Goal: Task Accomplishment & Management: Complete application form

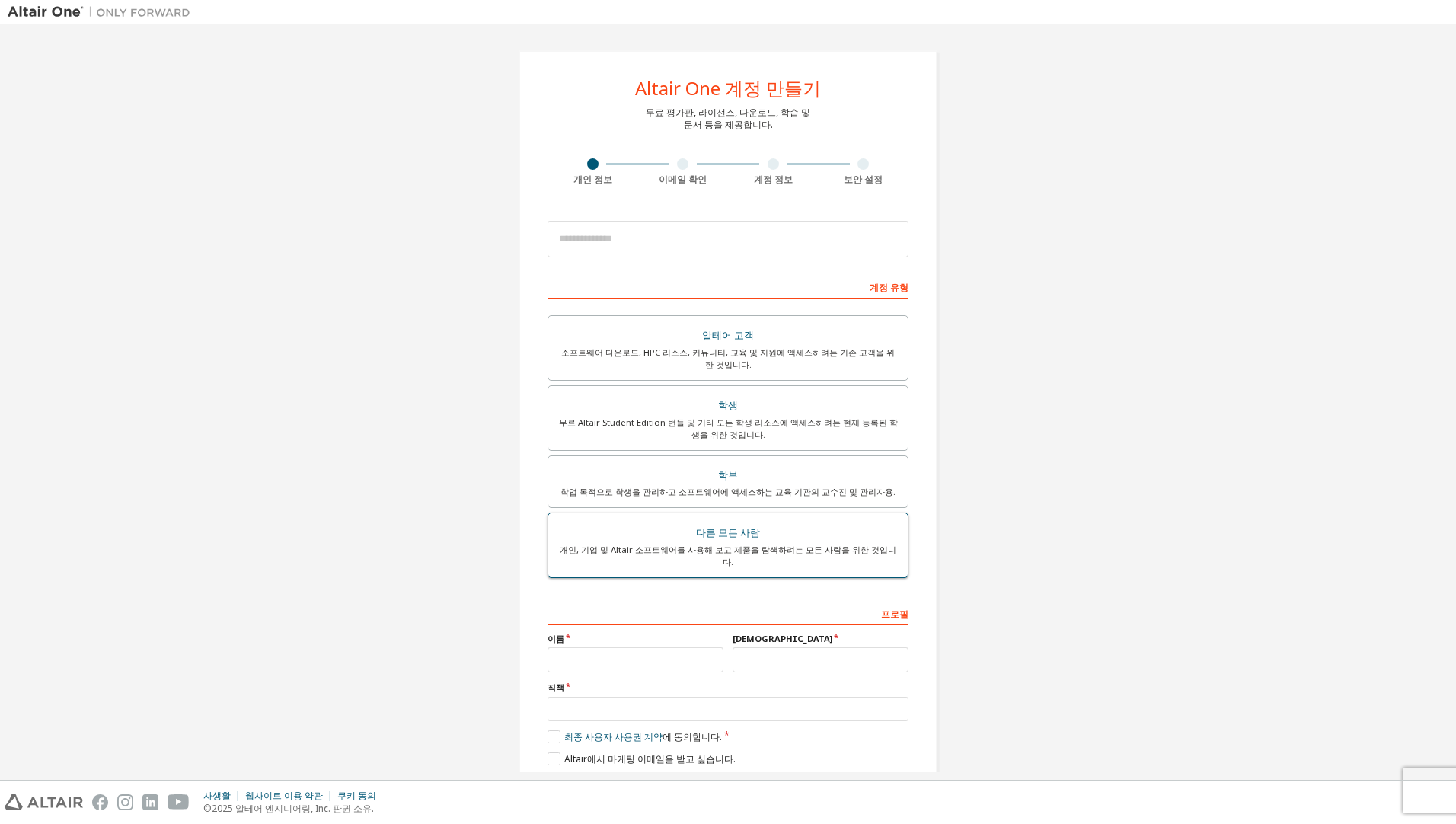
click at [856, 549] on div "개인, 기업 및 Altair 소프트웨어를 사용해 보고 제품을 탐색하려는 모든 사람을 위한 것입니다." at bounding box center [728, 555] width 341 height 24
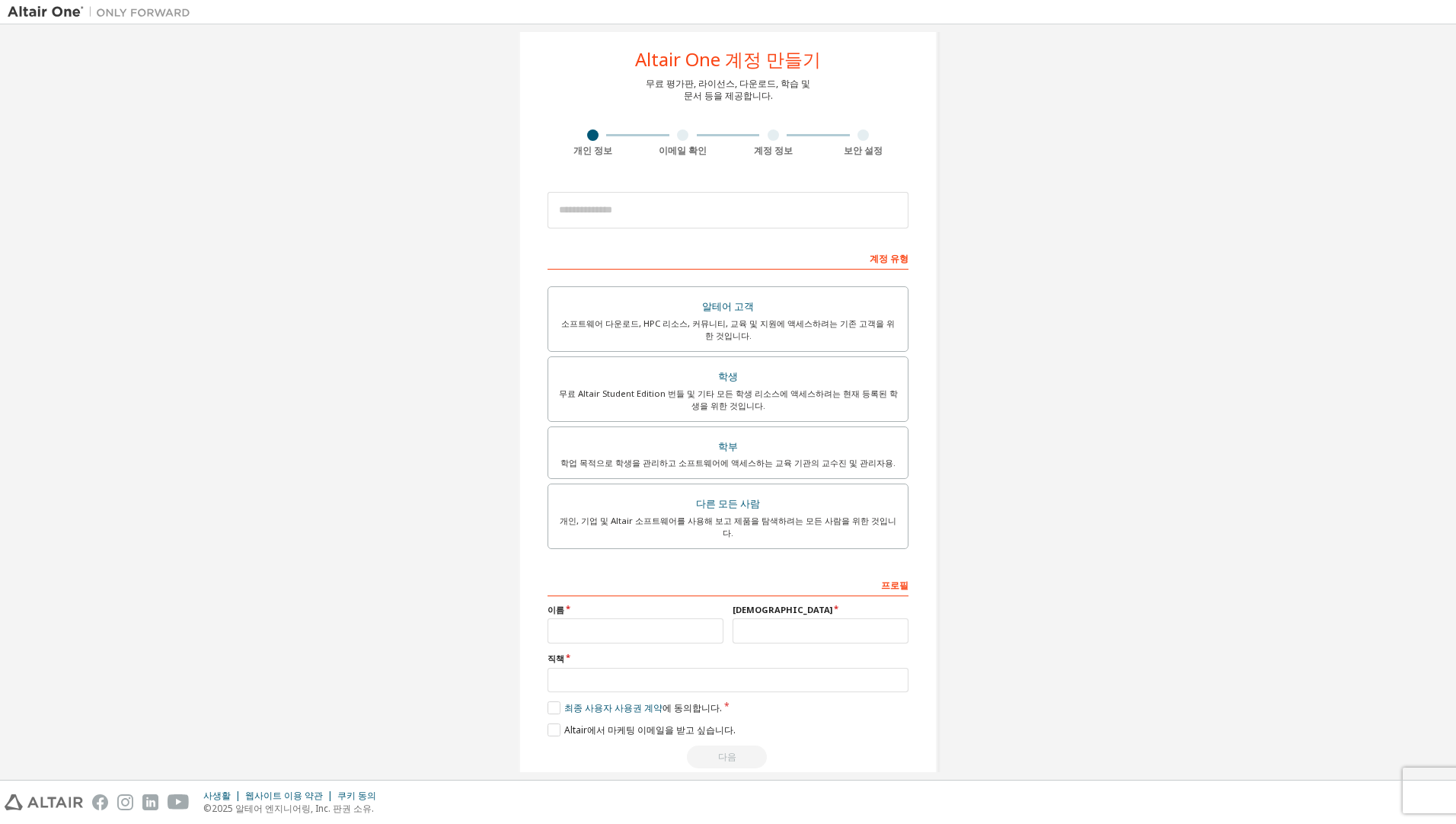
scroll to position [41, 0]
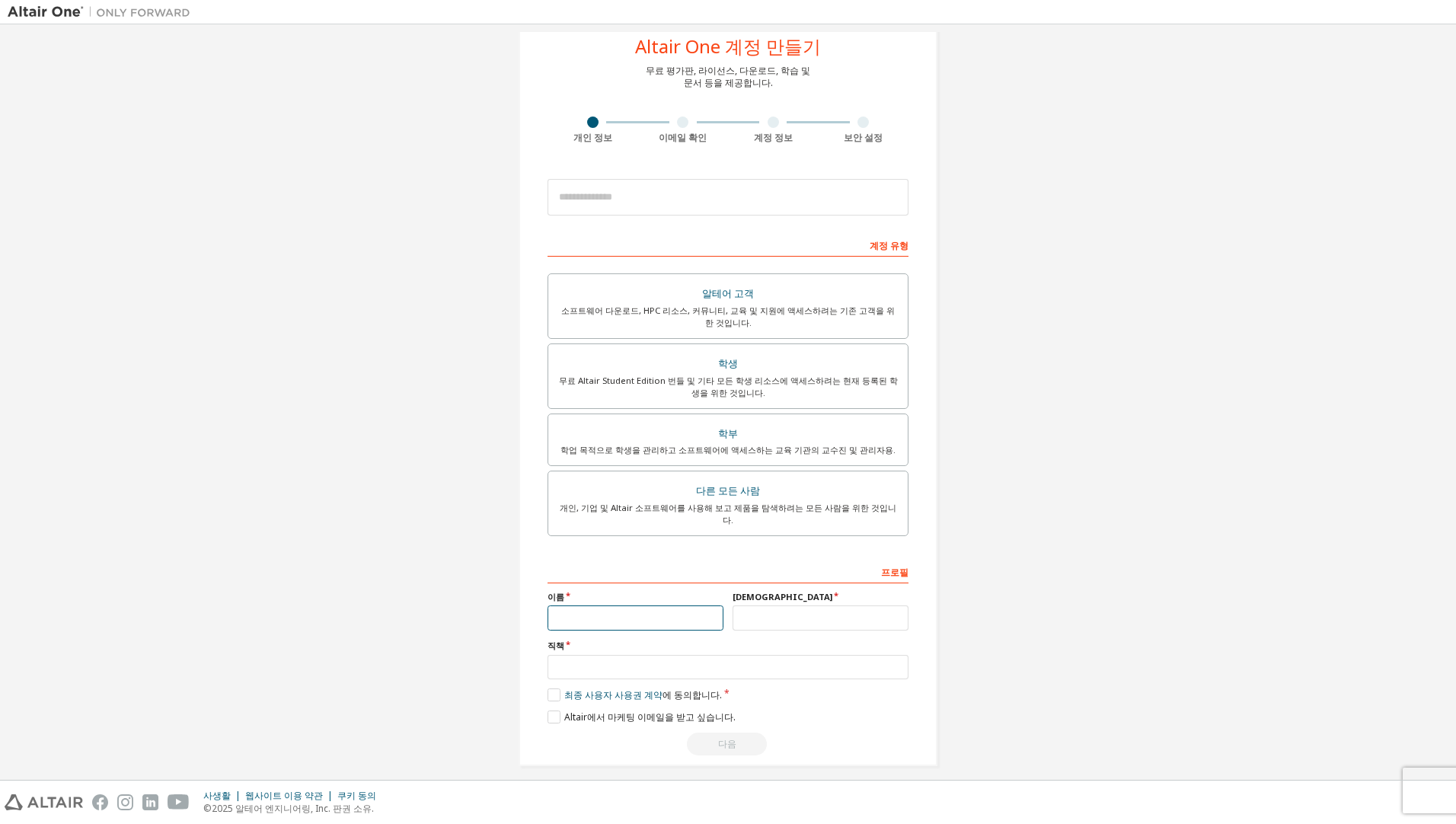
click at [657, 605] on input "text" at bounding box center [636, 617] width 176 height 25
drag, startPoint x: 1060, startPoint y: 473, endPoint x: 1140, endPoint y: 240, distance: 246.4
click at [1140, 240] on div "Altair One 계정 만들기 무료 평가판, 라이선스, 다운로드, 학습 및 문서 등을 제공합니다. 개인 정보 이메일 확인 계정 정보 보안 설…" at bounding box center [728, 387] width 1441 height 794
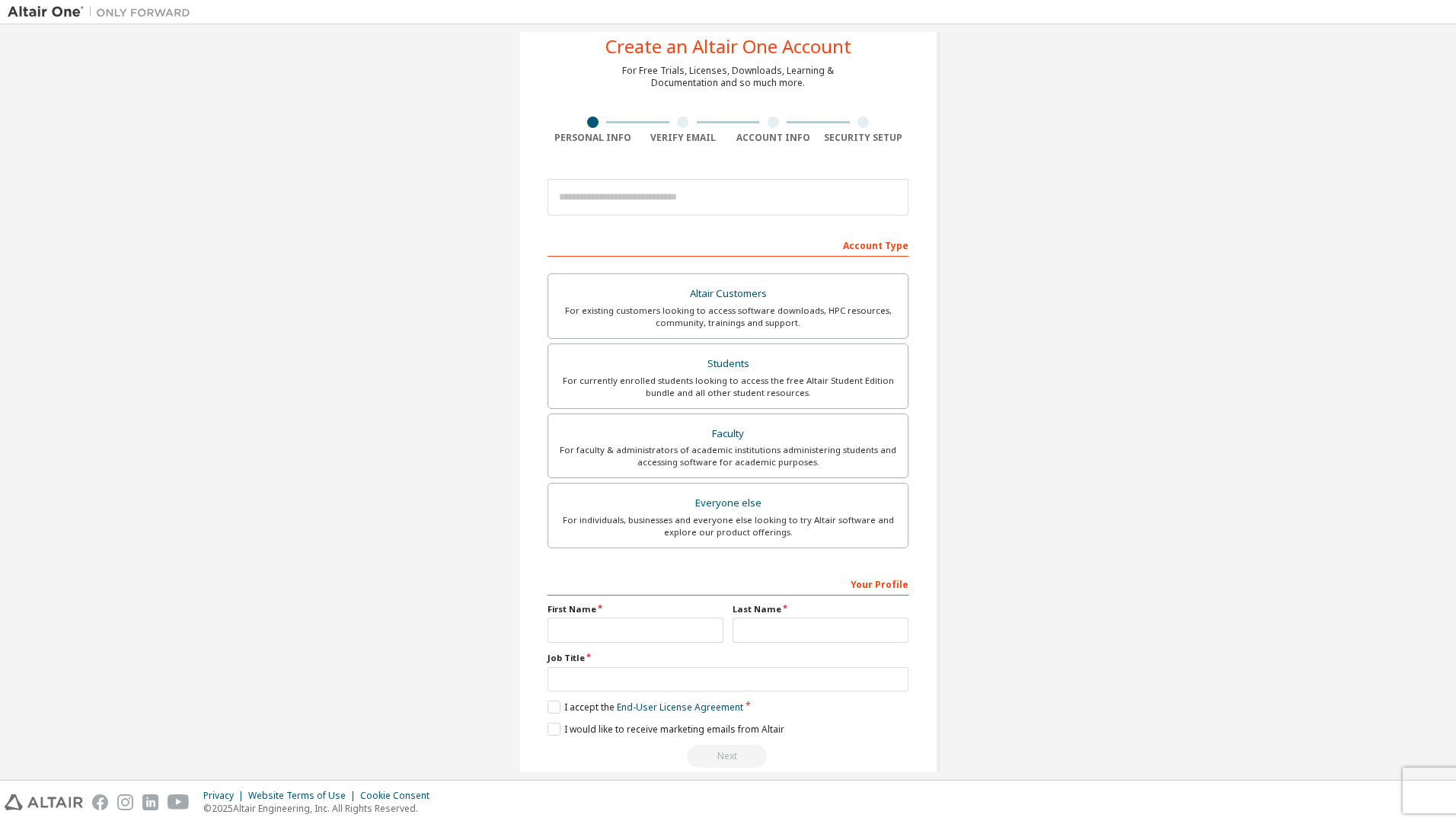
click at [1055, 563] on div "Create an Altair One Account For Free Trials, Licenses, Downloads, Learning & D…" at bounding box center [728, 392] width 1441 height 806
click at [631, 632] on input "text" at bounding box center [636, 630] width 176 height 25
type input "*"
type input "*******"
type input "***"
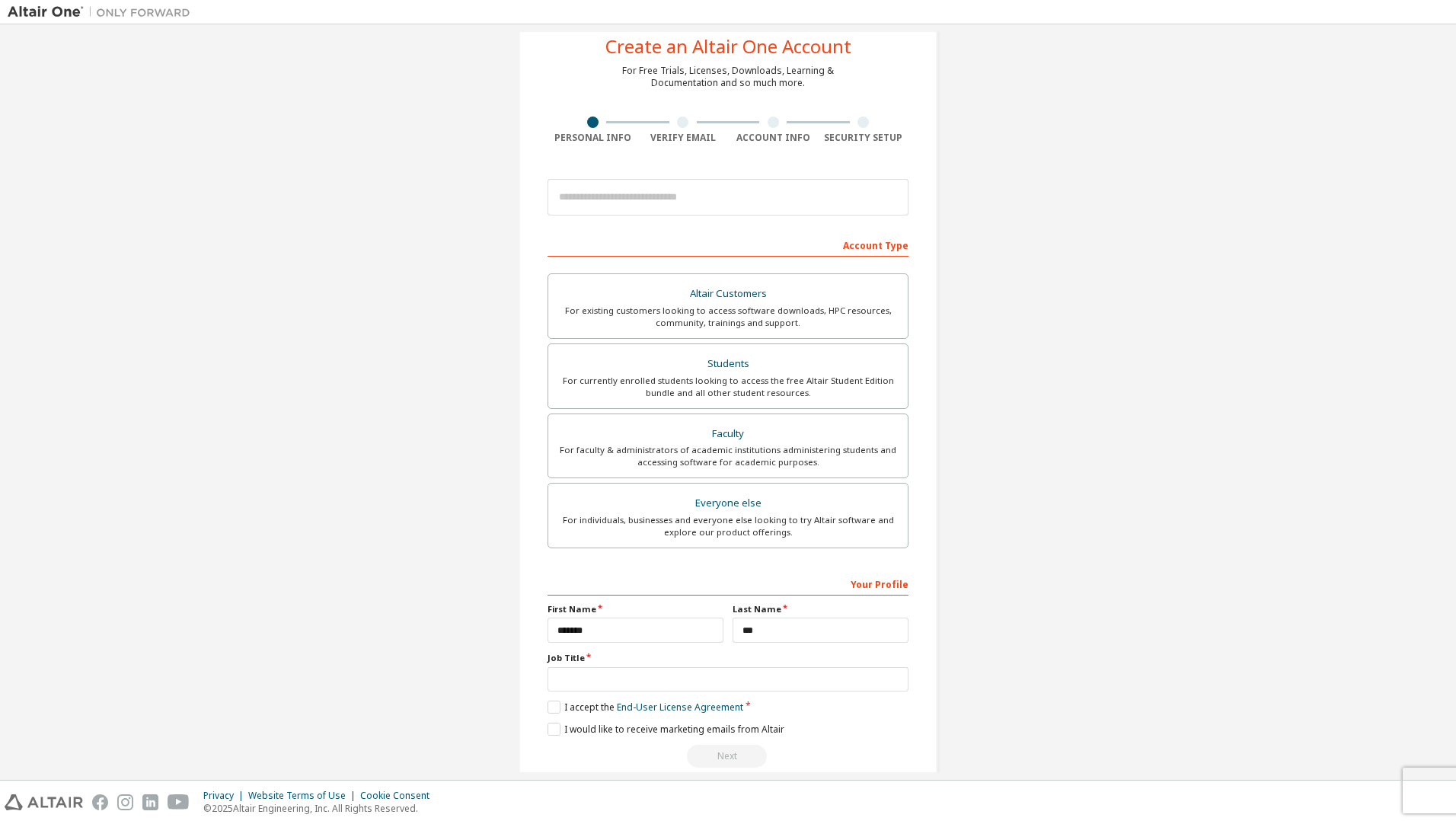
click at [1064, 520] on div "Create an Altair One Account For Free Trials, Licenses, Downloads, Learning & D…" at bounding box center [728, 392] width 1441 height 806
click at [681, 680] on input "text" at bounding box center [728, 680] width 361 height 25
click at [941, 644] on div "Create an Altair One Account For Free Trials, Licenses, Downloads, Learning & D…" at bounding box center [728, 392] width 456 height 806
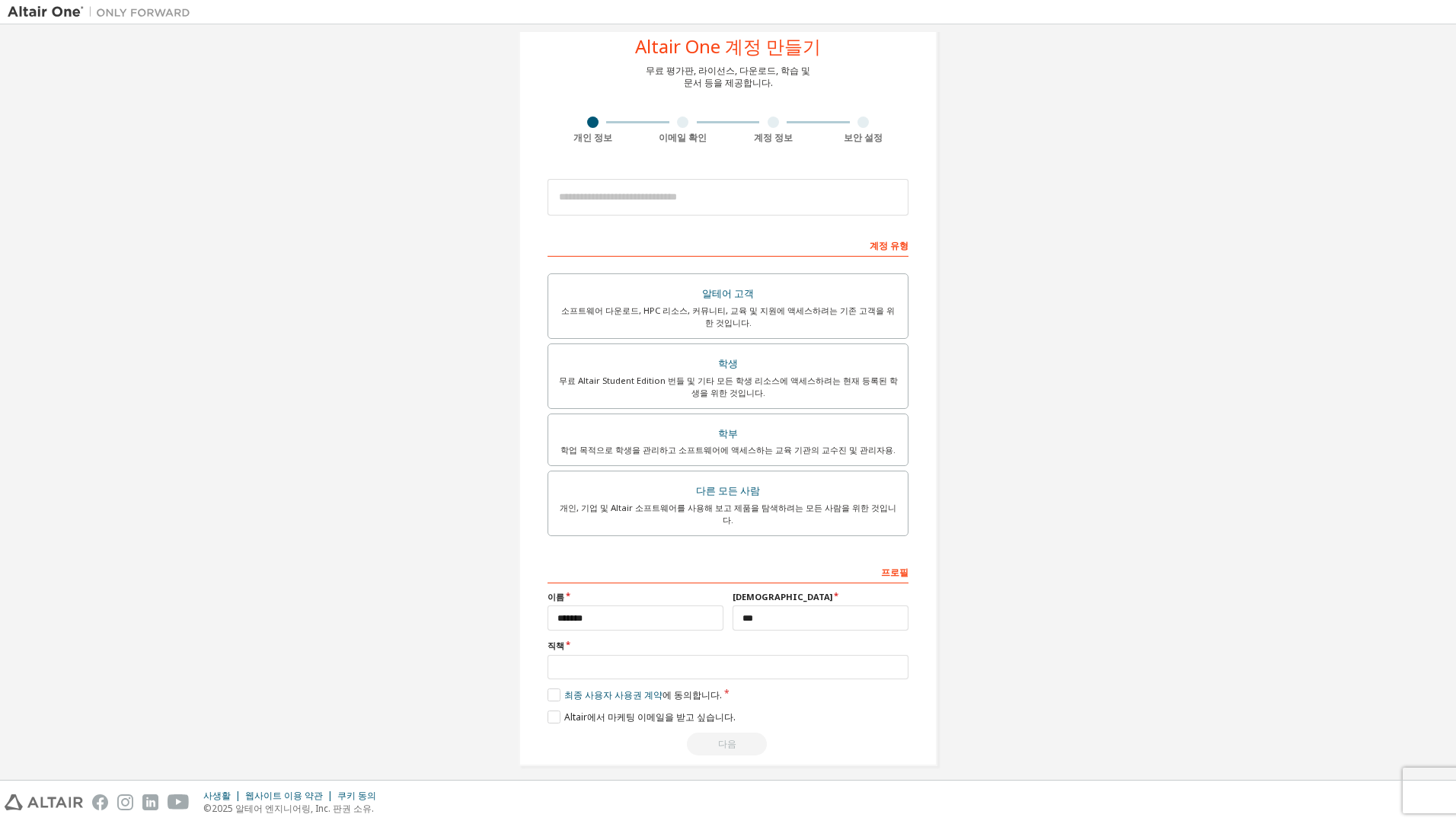
drag, startPoint x: 1278, startPoint y: 220, endPoint x: 1268, endPoint y: 218, distance: 10.2
drag, startPoint x: 1268, startPoint y: 218, endPoint x: 1286, endPoint y: 37, distance: 181.9
click at [1304, 113] on div "Altair One 계정 만들기 무료 평가판, 라이선스, 다운로드, 학습 및 문서 등을 제공합니다. 개인 정보 이메일 확인 계정 정보 보안 설…" at bounding box center [728, 387] width 1441 height 794
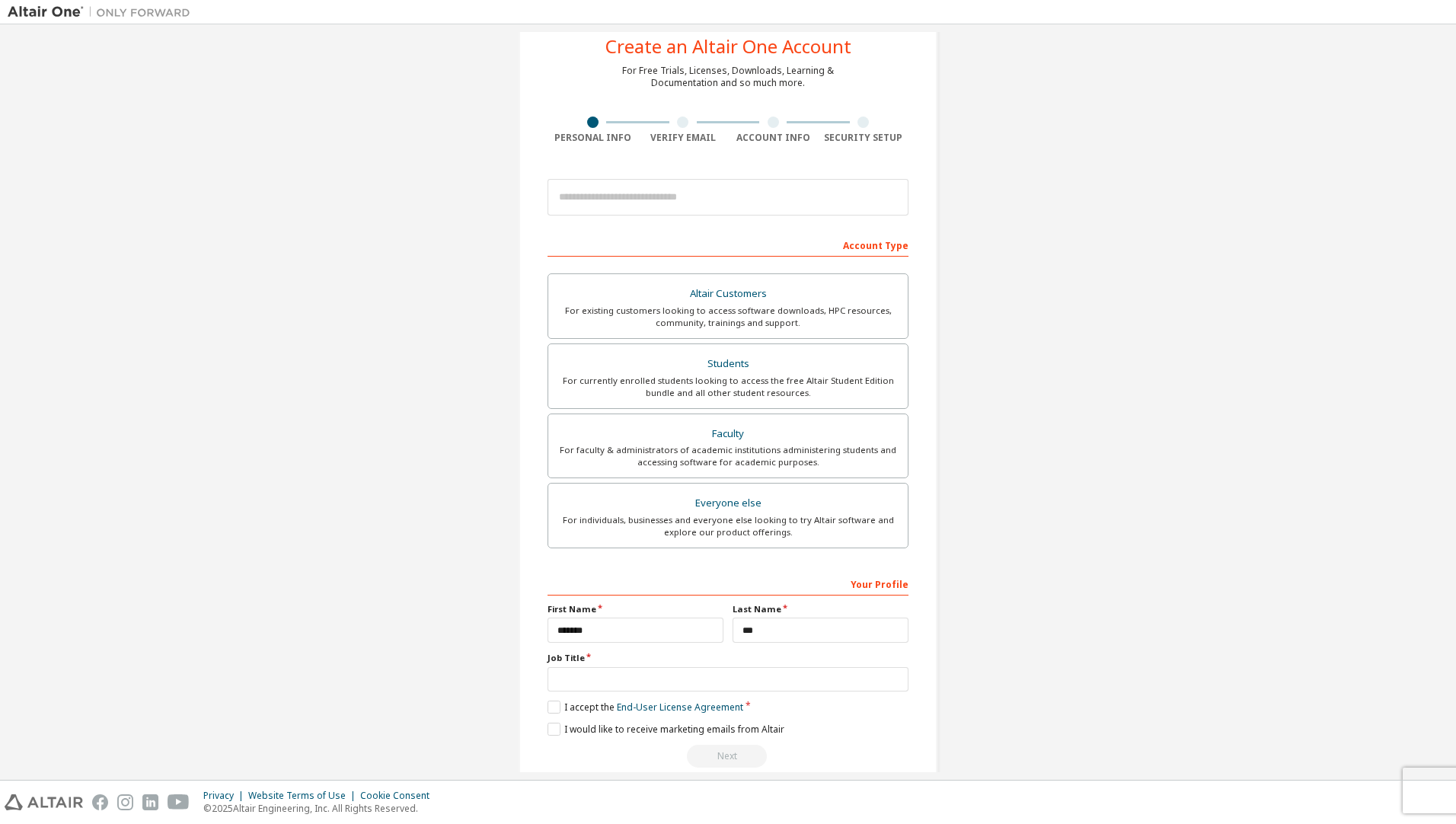
click at [685, 695] on div "Your Profile First Name ******* Last Name *** Job Title Please provide State/Pr…" at bounding box center [728, 670] width 361 height 197
click at [697, 685] on input "text" at bounding box center [728, 680] width 361 height 25
click at [885, 685] on input "text" at bounding box center [728, 680] width 361 height 25
type input "**********"
click at [551, 710] on label "I accept the End-User License Agreement" at bounding box center [646, 707] width 196 height 13
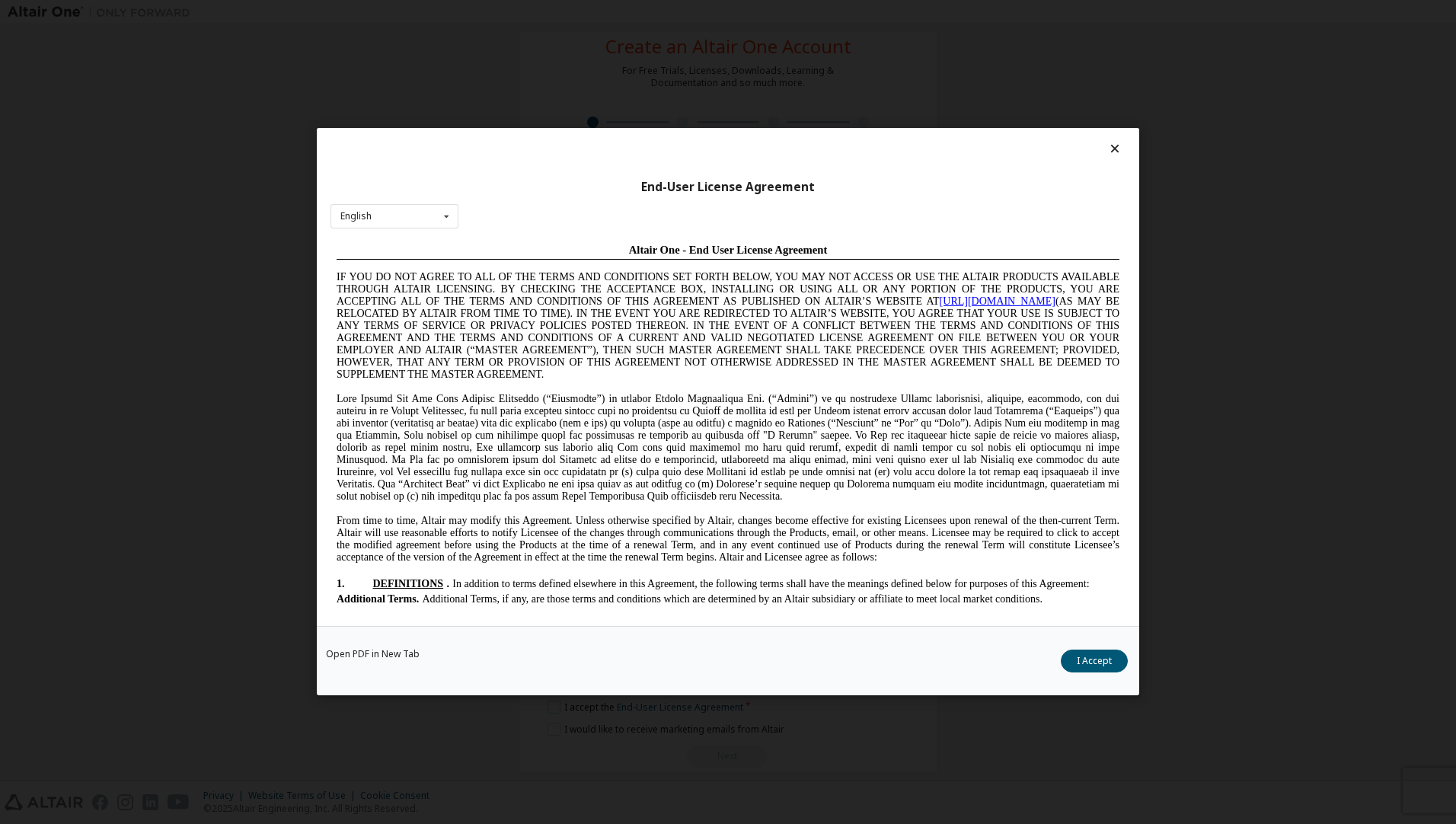
scroll to position [0, 0]
drag, startPoint x: 1111, startPoint y: 659, endPoint x: 1037, endPoint y: 695, distance: 82.3
click at [1110, 659] on button "I Accept" at bounding box center [1094, 661] width 67 height 23
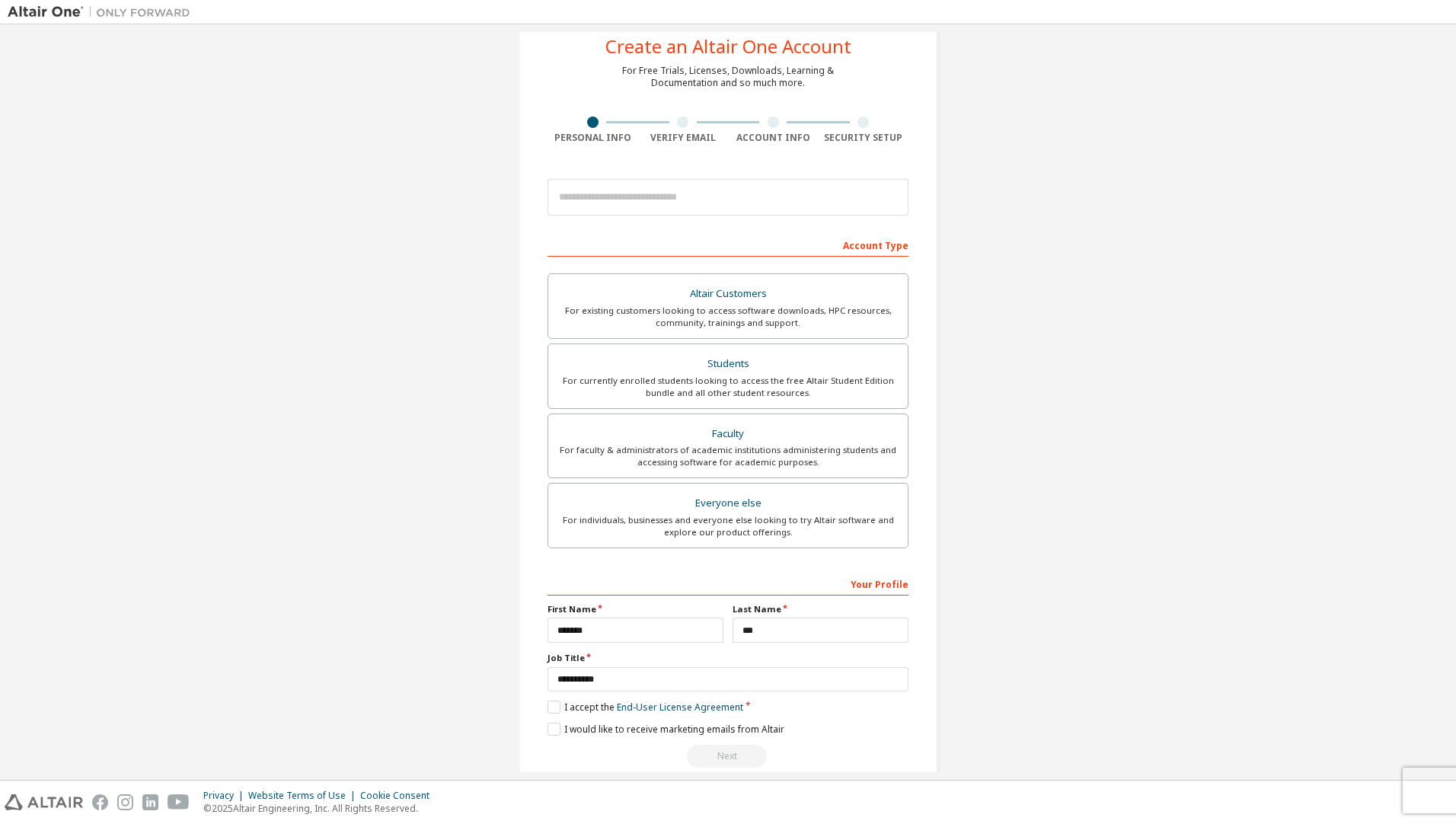
drag, startPoint x: 739, startPoint y: 758, endPoint x: 668, endPoint y: 748, distance: 71.7
click at [722, 758] on div "Next" at bounding box center [728, 756] width 361 height 23
click at [549, 729] on label "I would like to receive marketing emails from Altair" at bounding box center [666, 729] width 237 height 13
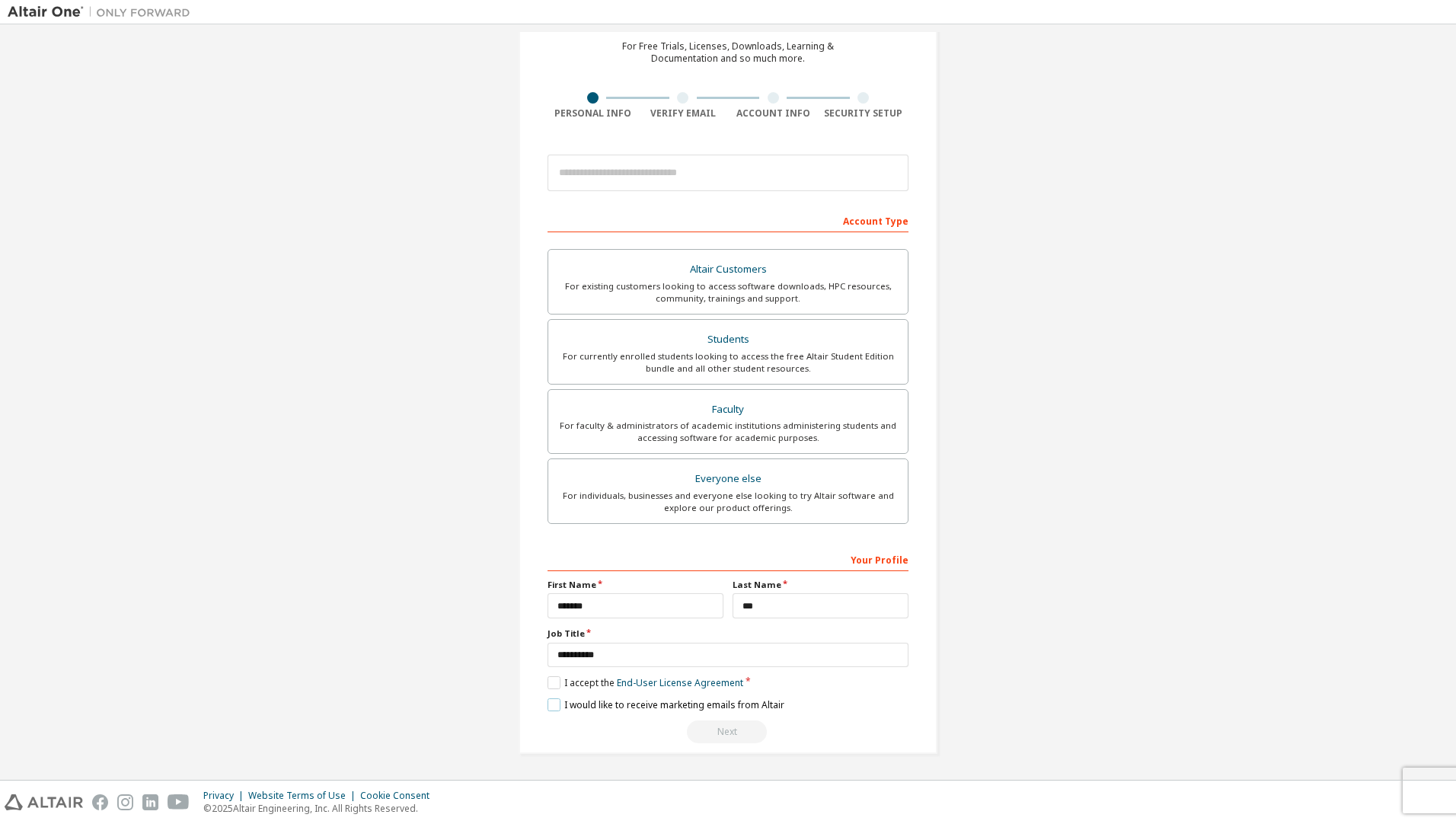
click at [550, 705] on label "I would like to receive marketing emails from Altair" at bounding box center [666, 705] width 237 height 13
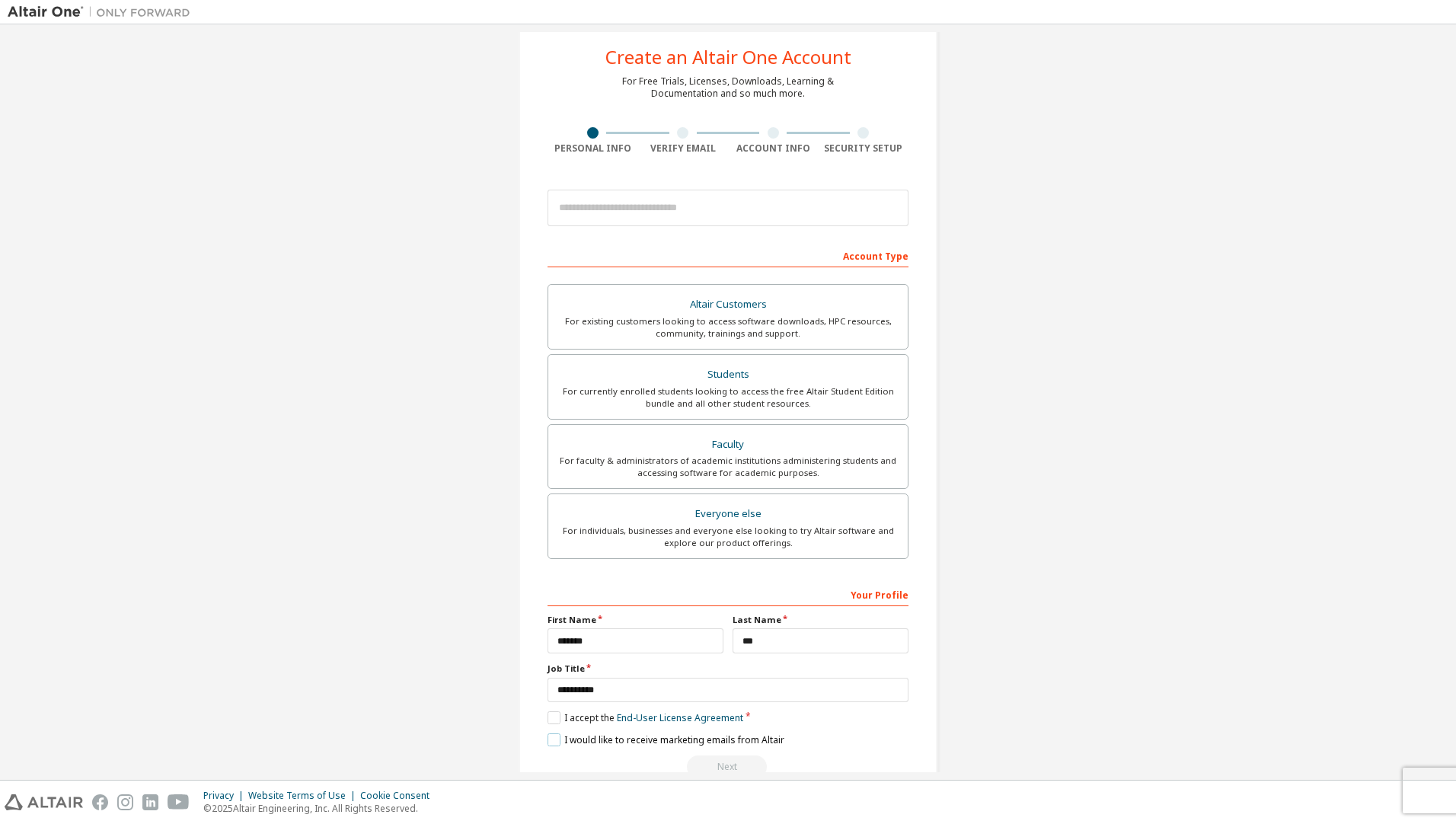
scroll to position [0, 0]
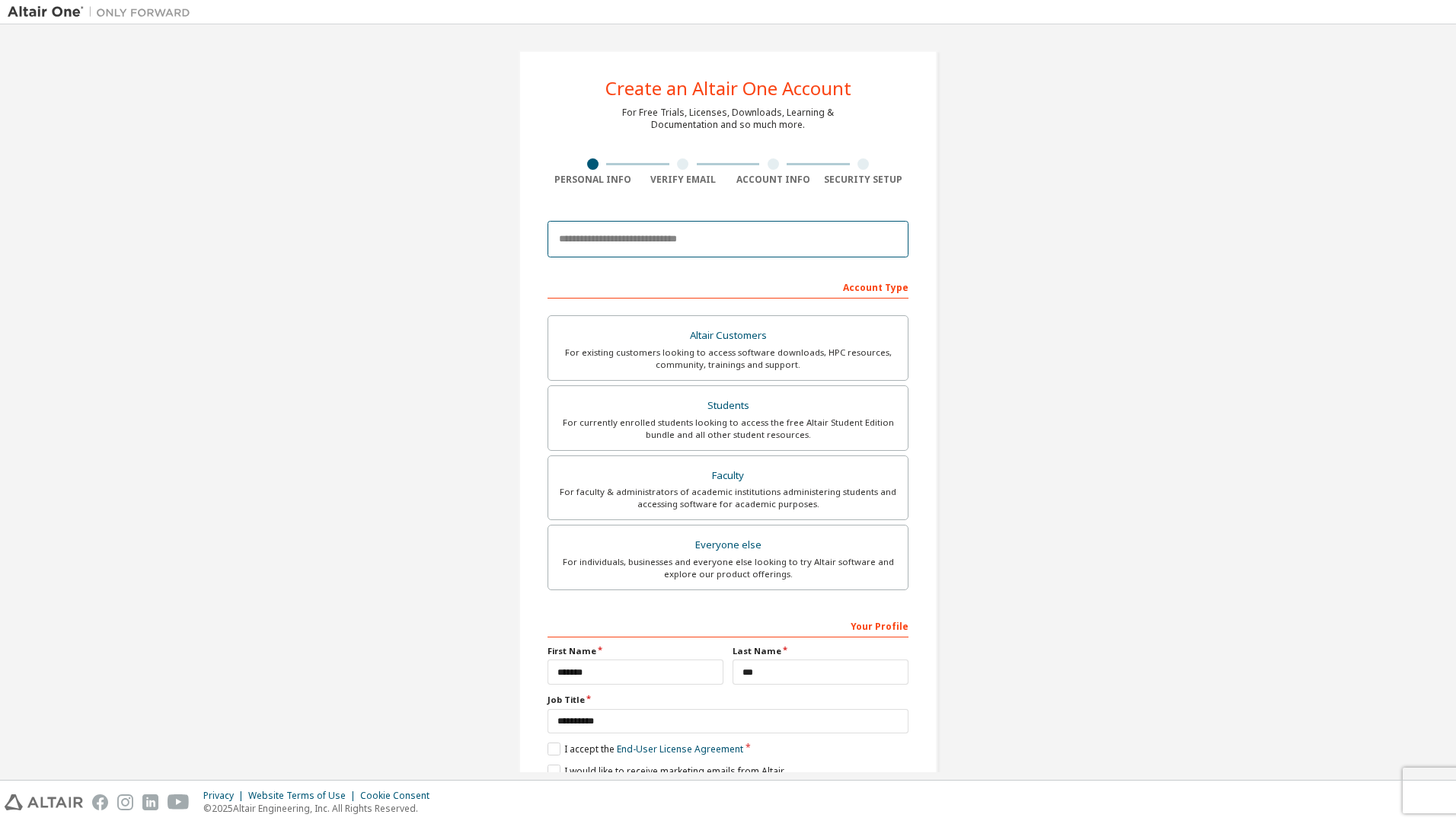
click at [774, 226] on input "email" at bounding box center [728, 239] width 361 height 37
type input "**********"
click at [1024, 417] on div "**********" at bounding box center [728, 435] width 1441 height 806
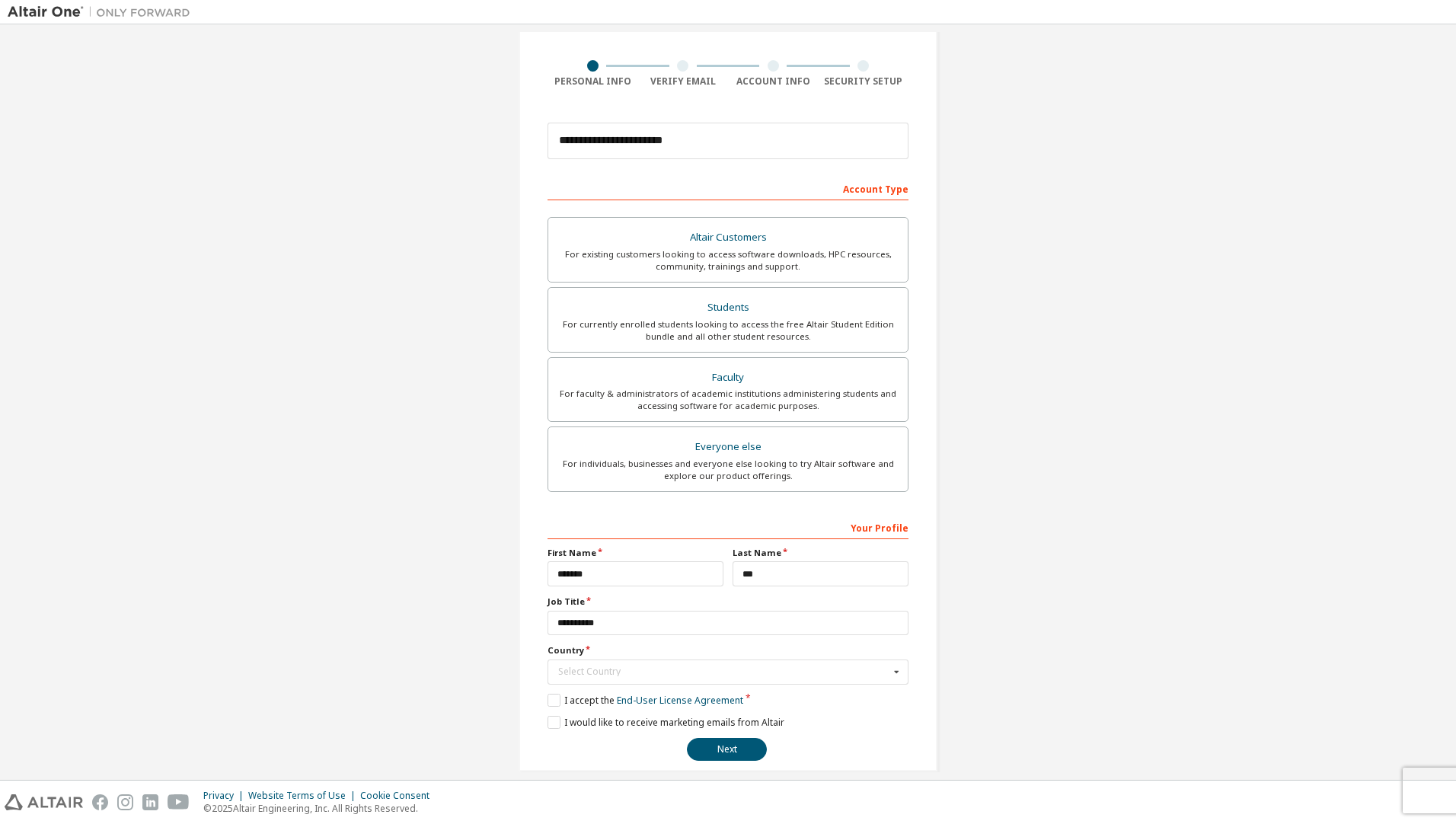
scroll to position [115, 0]
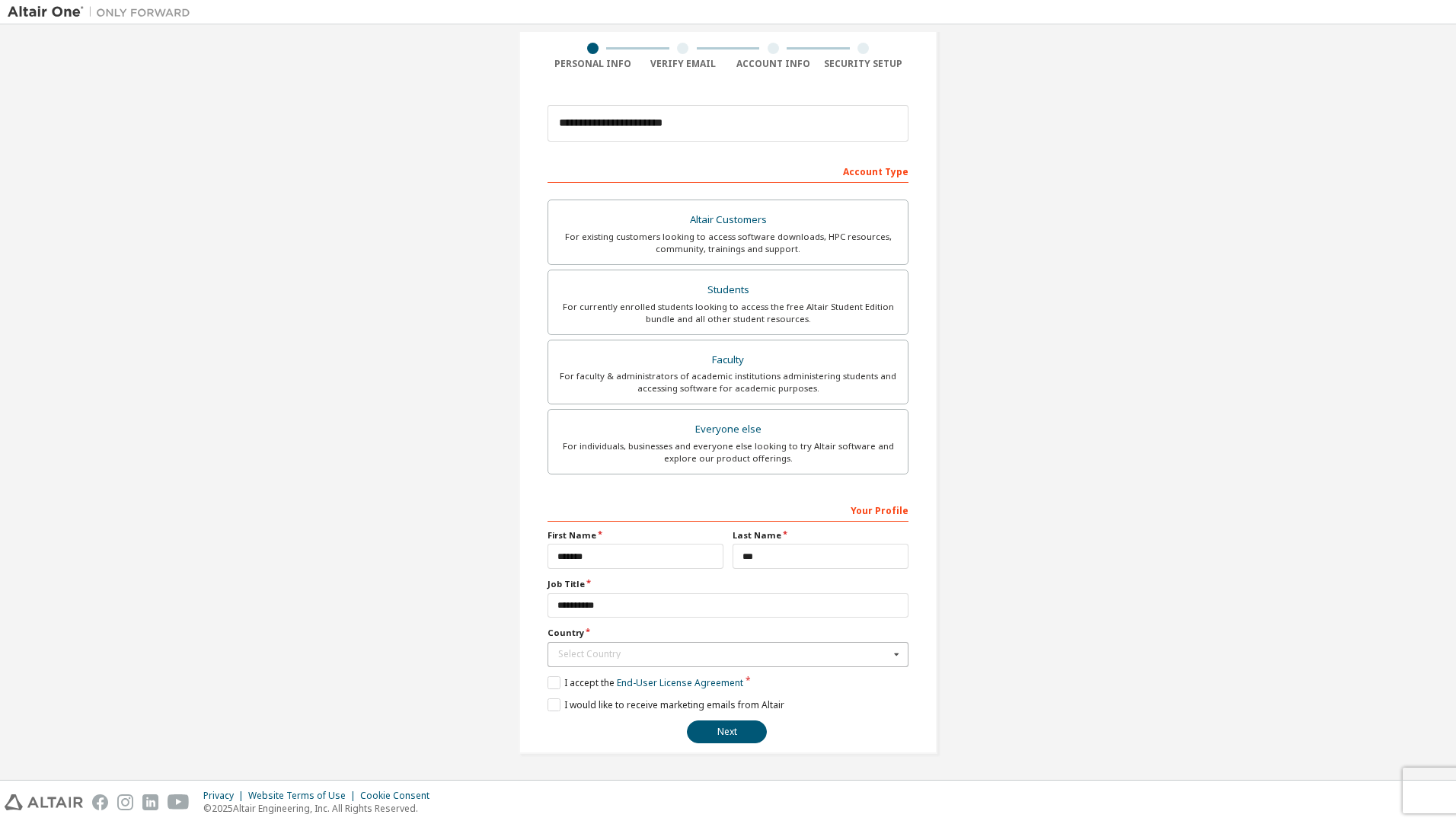
click at [888, 656] on icon at bounding box center [897, 654] width 19 height 23
type input "*"
type input "*****"
click at [744, 682] on span "Korea (Republic of)" at bounding box center [728, 678] width 339 height 9
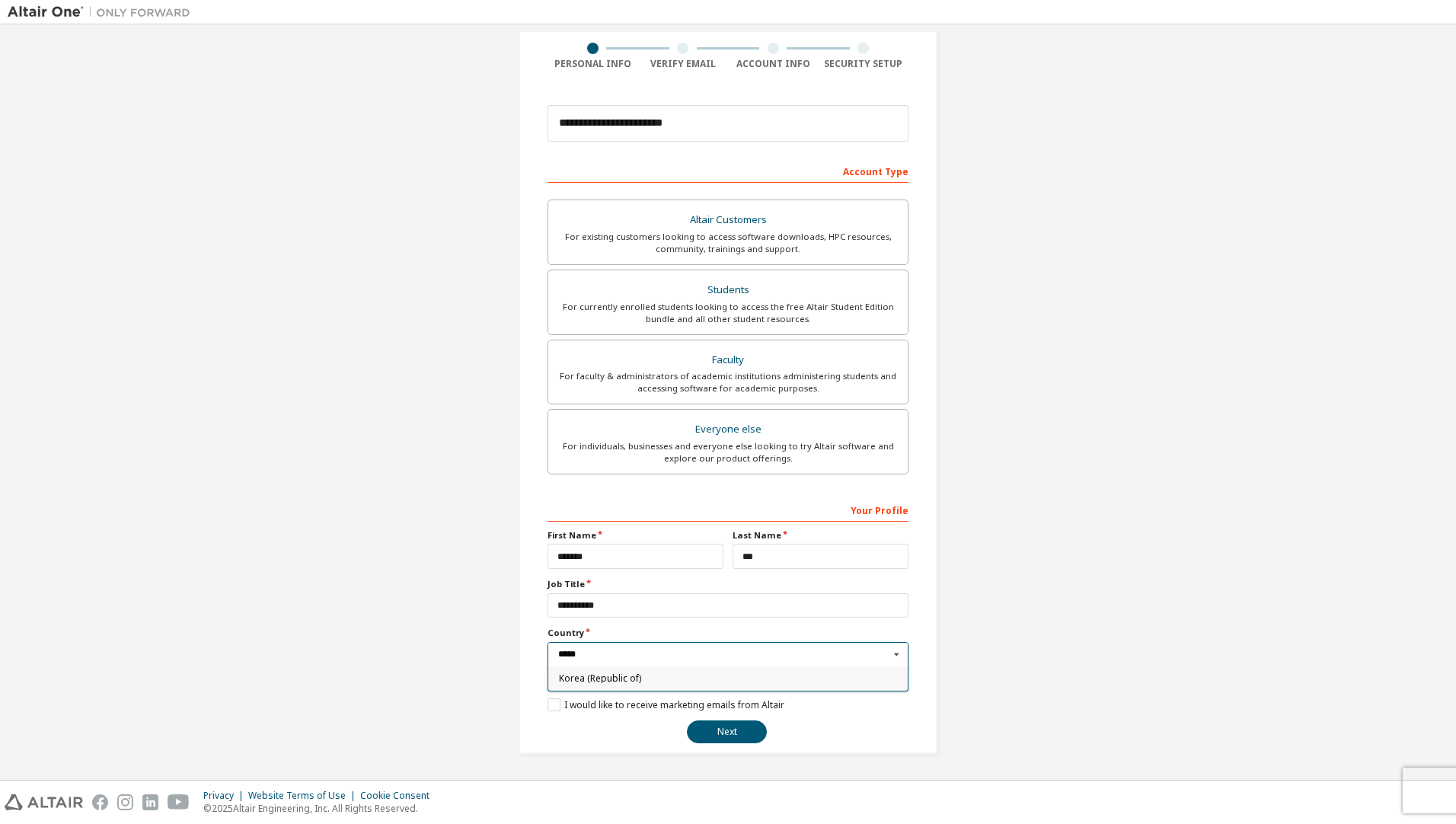
type input "***"
click at [730, 729] on button "Next" at bounding box center [726, 732] width 80 height 23
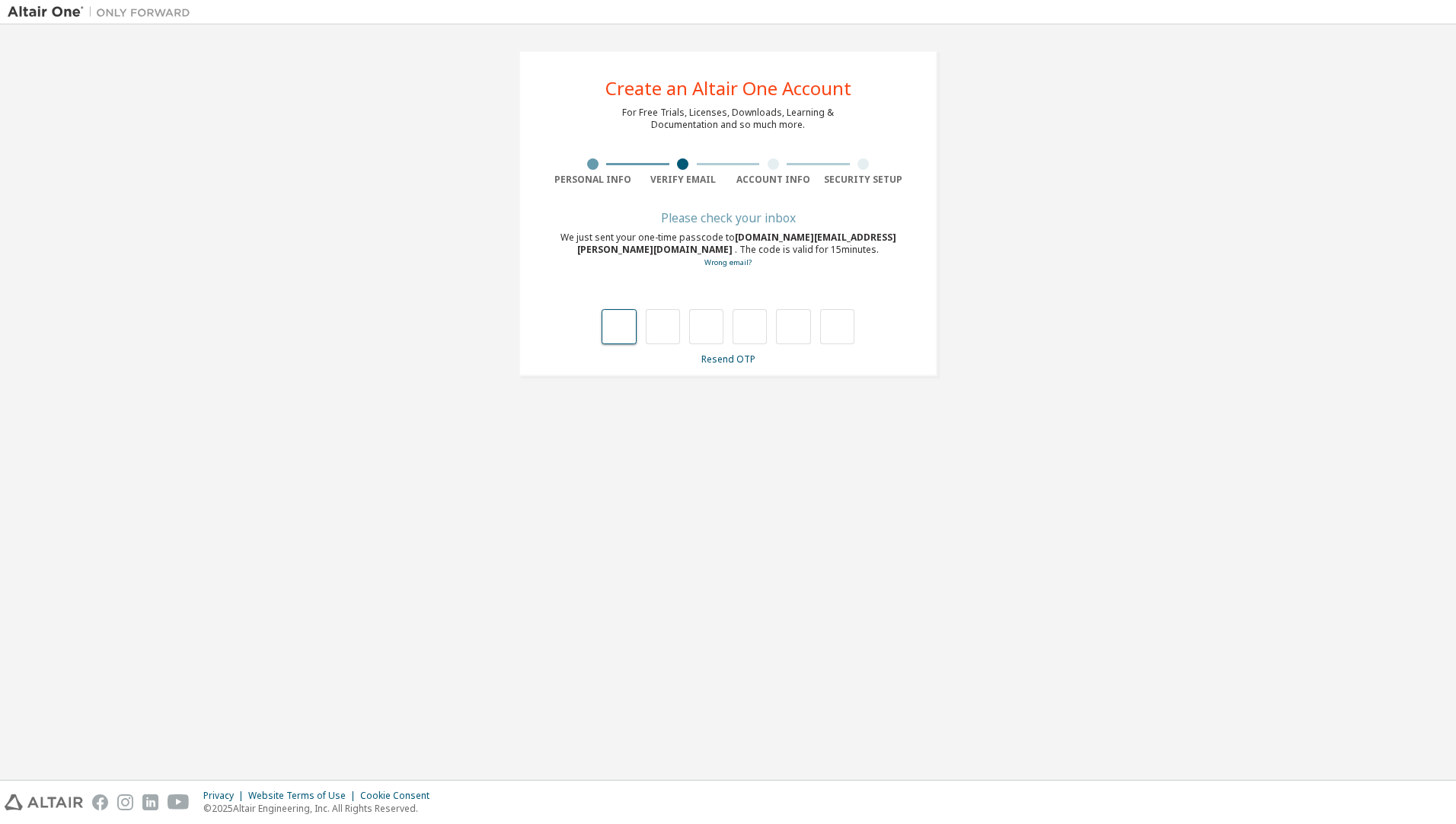
click at [617, 340] on input "text" at bounding box center [618, 326] width 34 height 35
type input "*"
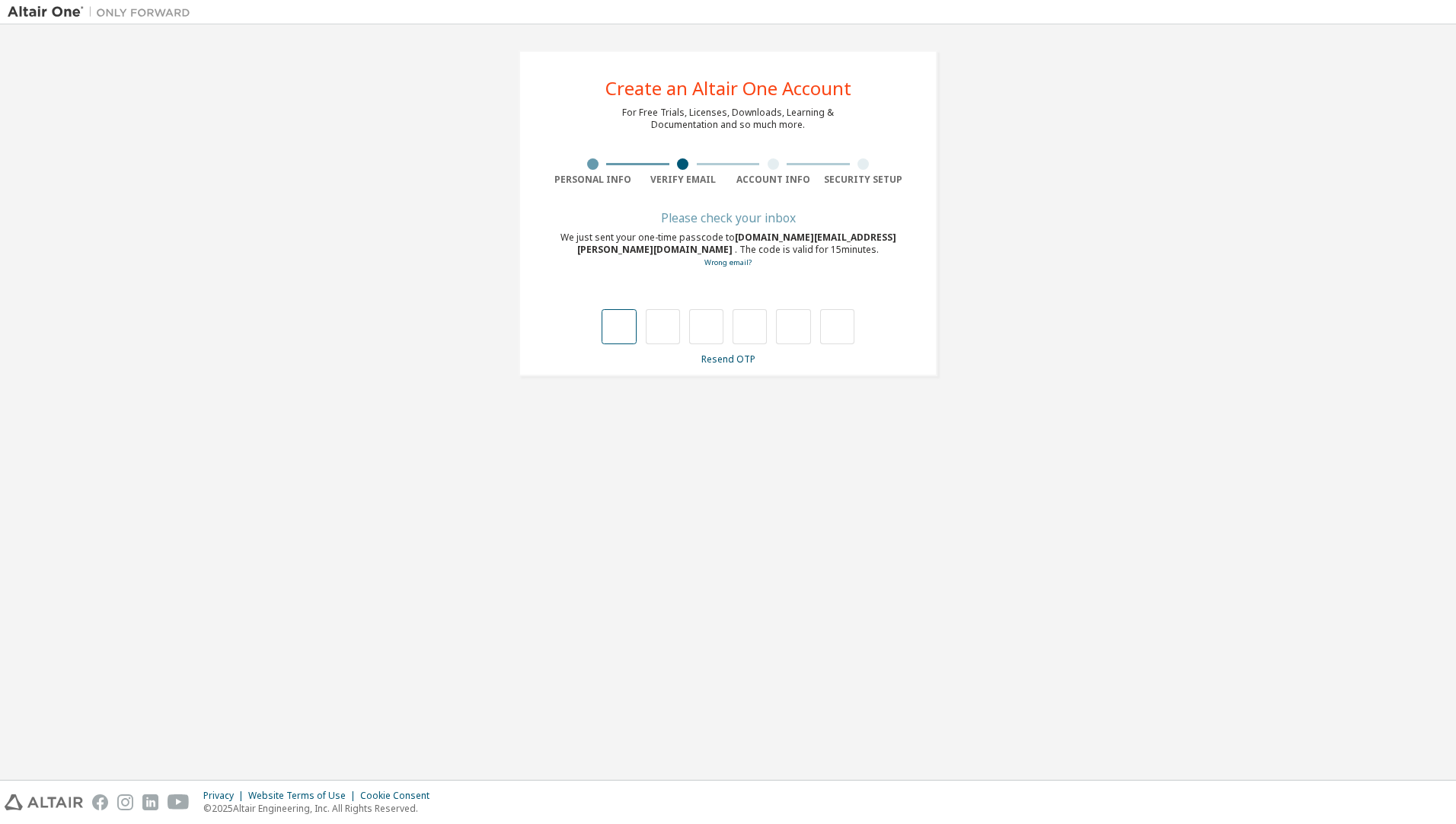
type input "*"
